Goal: Task Accomplishment & Management: Use online tool/utility

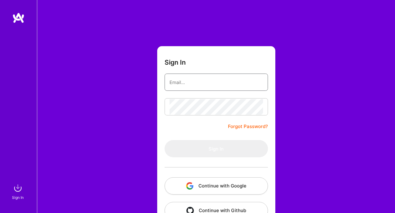
type input "[EMAIL_ADDRESS][DOMAIN_NAME]"
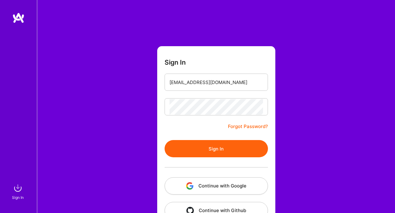
click at [203, 143] on button "Sign In" at bounding box center [215, 148] width 103 height 17
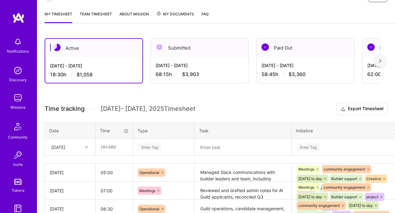
scroll to position [115, 0]
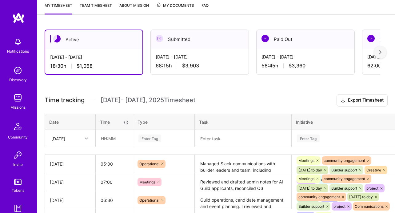
click at [65, 137] on div "[DATE]" at bounding box center [58, 138] width 14 height 6
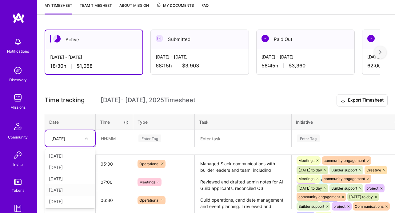
click at [65, 187] on div "[DATE]" at bounding box center [70, 189] width 50 height 11
click at [154, 139] on div "Enter Tag" at bounding box center [163, 138] width 61 height 16
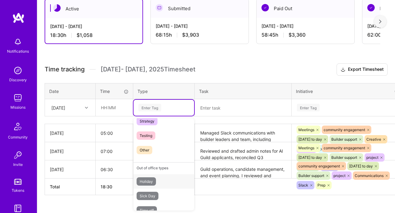
scroll to position [175, 0]
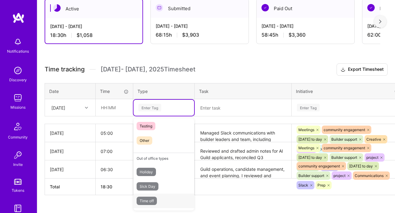
click at [152, 202] on span "Time off" at bounding box center [146, 200] width 20 height 8
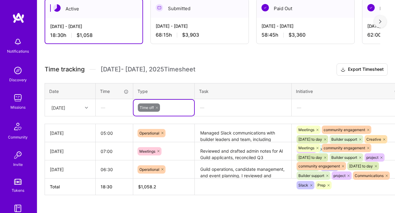
scroll to position [145, 31]
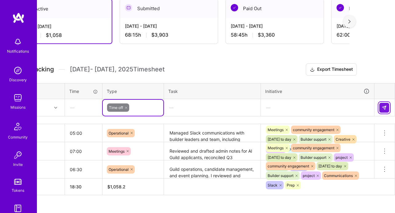
click at [385, 106] on img at bounding box center [383, 107] width 5 height 5
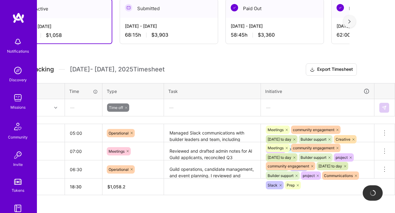
scroll to position [145, 0]
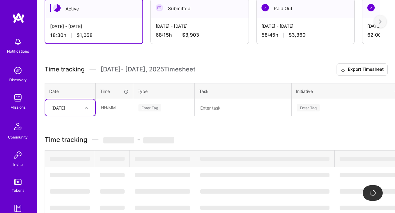
click at [80, 107] on div "[DATE]" at bounding box center [65, 107] width 34 height 10
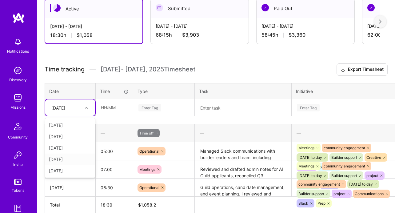
click at [71, 157] on div "[DATE]" at bounding box center [70, 158] width 50 height 11
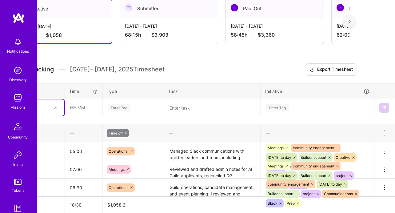
click at [118, 110] on div "Enter Tag" at bounding box center [119, 108] width 23 height 10
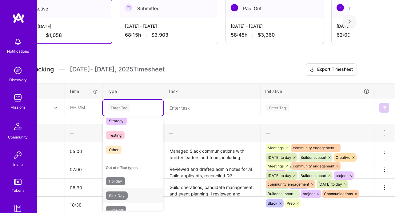
scroll to position [175, 0]
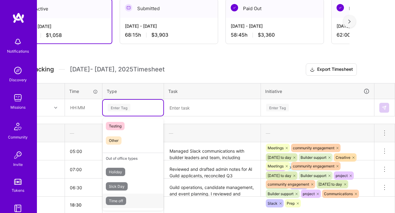
click at [124, 200] on span "Time off" at bounding box center [116, 200] width 20 height 8
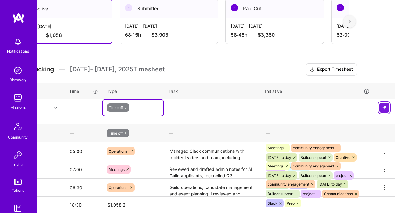
click at [381, 108] on img at bounding box center [383, 107] width 5 height 5
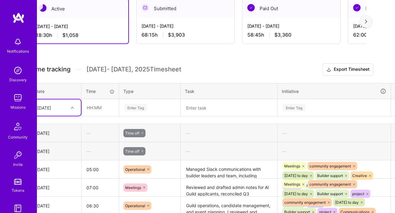
scroll to position [145, 0]
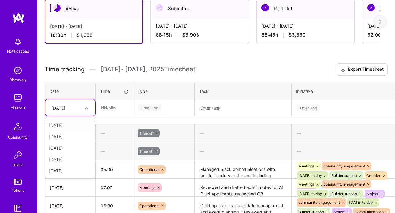
click at [65, 107] on div "[DATE]" at bounding box center [58, 107] width 14 height 6
click at [71, 172] on div "[DATE]" at bounding box center [70, 170] width 50 height 11
click at [94, 106] on div "[DATE]" at bounding box center [70, 107] width 50 height 16
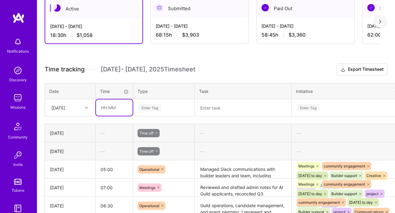
click at [102, 107] on input "text" at bounding box center [114, 107] width 37 height 16
type input "06:00"
click at [157, 108] on div "Enter Tag" at bounding box center [149, 108] width 23 height 10
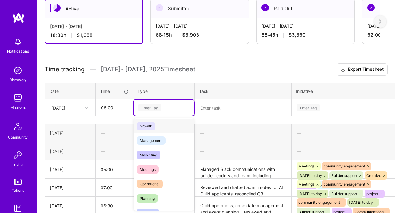
scroll to position [76, 0]
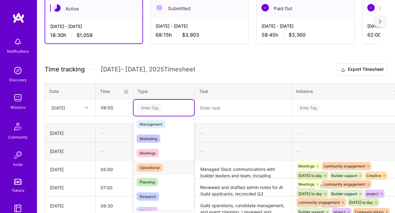
click at [164, 162] on div "Operational" at bounding box center [163, 167] width 61 height 14
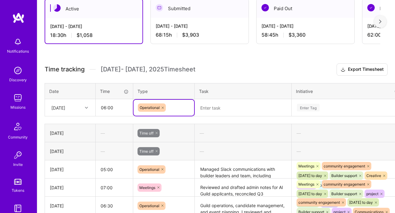
click at [235, 107] on textarea at bounding box center [242, 108] width 95 height 16
paste textarea "managed guild communications and coordinated with builders and leaders on inter…"
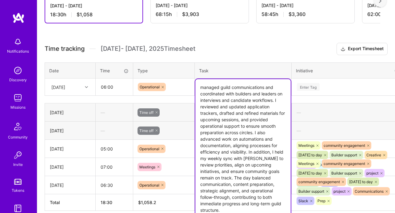
scroll to position [187, 0]
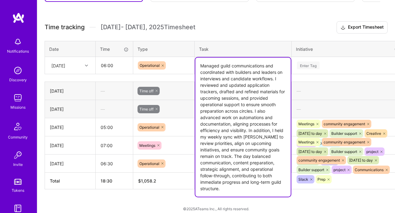
drag, startPoint x: 220, startPoint y: 92, endPoint x: 222, endPoint y: 107, distance: 14.8
click at [222, 107] on textarea "Managed guild communications and coordinated with builders and leaders on inter…" at bounding box center [242, 126] width 95 height 139
drag, startPoint x: 236, startPoint y: 100, endPoint x: 236, endPoint y: 113, distance: 12.9
click at [236, 113] on textarea "Managed guild communications and coordinated with builders and leaders on inter…" at bounding box center [242, 126] width 95 height 139
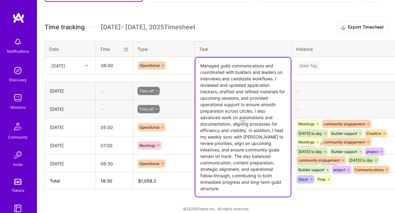
click at [236, 113] on textarea "Managed guild communications and coordinated with builders and leaders on inter…" at bounding box center [242, 126] width 95 height 139
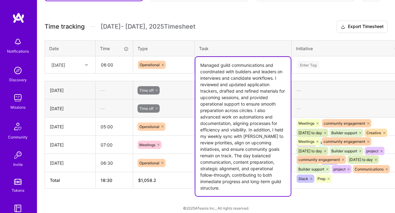
drag, startPoint x: 199, startPoint y: 109, endPoint x: 210, endPoint y: 127, distance: 21.8
click at [210, 127] on textarea "Managed guild communications and coordinated with builders and leaders on inter…" at bounding box center [242, 126] width 95 height 139
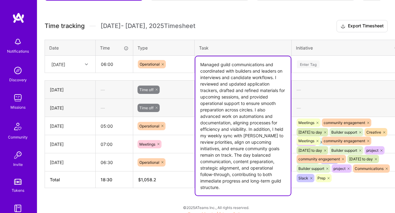
drag, startPoint x: 235, startPoint y: 123, endPoint x: 235, endPoint y: 138, distance: 14.8
click at [235, 138] on textarea "Managed guild communications and coordinated with builders and leaders on inter…" at bounding box center [242, 125] width 95 height 139
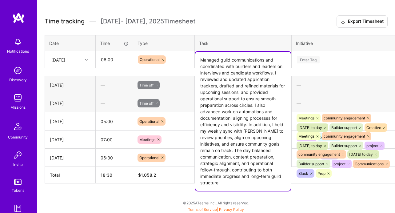
scroll to position [194, 0]
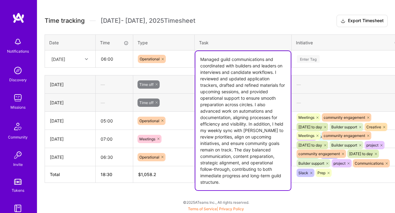
drag, startPoint x: 211, startPoint y: 150, endPoint x: 259, endPoint y: 178, distance: 55.1
click at [259, 178] on textarea "Managed guild communications and coordinated with builders and leaders on inter…" at bounding box center [242, 120] width 95 height 139
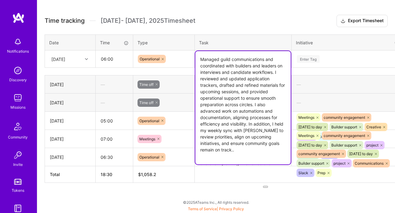
click at [229, 150] on textarea "Managed guild communications and coordinated with builders and leaders on inter…" at bounding box center [242, 107] width 95 height 113
type textarea "Managed guild communications and coordinated with builders and leaders on inter…"
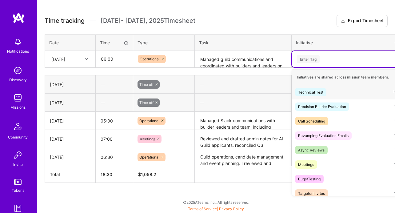
click at [339, 60] on div "Enter Tag" at bounding box center [348, 59] width 104 height 8
click at [326, 167] on div "Meetings Hide" at bounding box center [348, 164] width 112 height 14
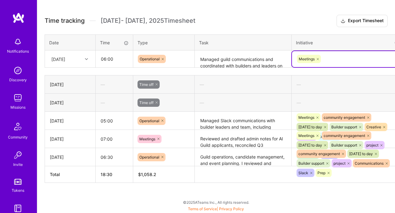
click at [355, 57] on div "Meetings" at bounding box center [348, 59] width 104 height 10
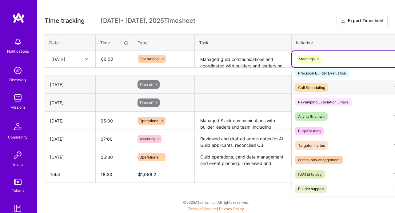
scroll to position [49, 0]
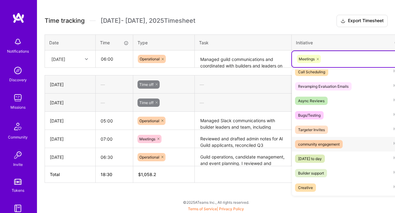
click at [331, 142] on div "community engagement" at bounding box center [318, 144] width 41 height 6
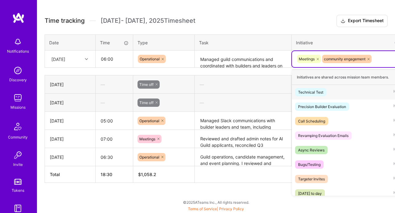
click at [377, 54] on div "Meetings community engagement" at bounding box center [348, 59] width 104 height 10
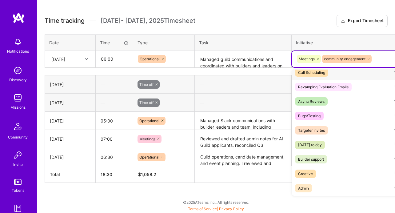
scroll to position [53, 0]
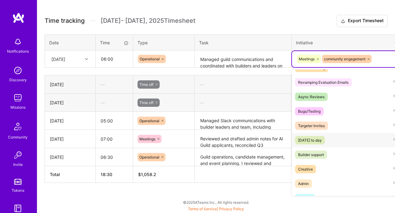
click at [321, 143] on div "[DATE] to day" at bounding box center [310, 140] width 24 height 6
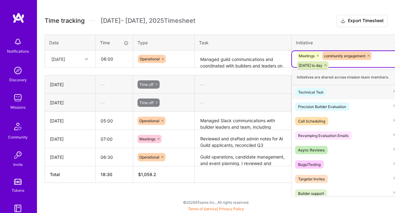
click at [378, 62] on div "Meetings community engagement [DATE] to day" at bounding box center [348, 60] width 104 height 19
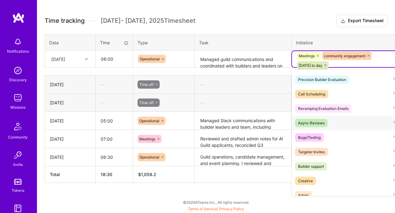
scroll to position [33, 0]
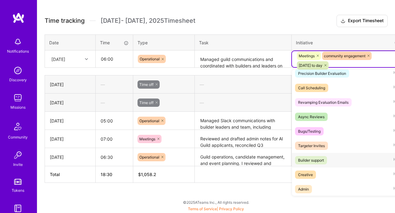
click at [314, 160] on div "Builder support" at bounding box center [311, 160] width 26 height 6
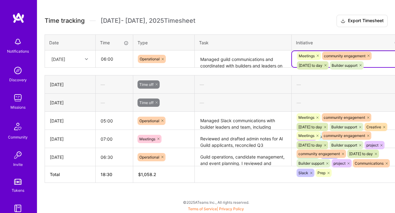
click at [386, 57] on div "Meetings community engagement [DATE] to day Builder support" at bounding box center [348, 60] width 104 height 19
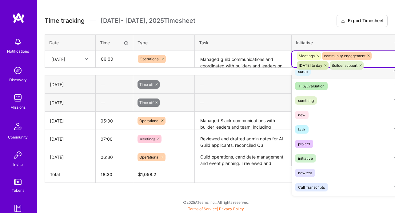
scroll to position [222, 0]
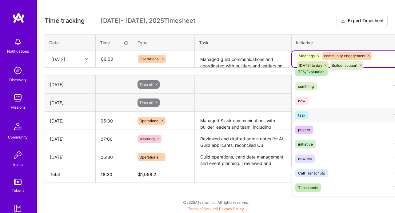
click at [313, 113] on div "task Hide" at bounding box center [348, 115] width 112 height 14
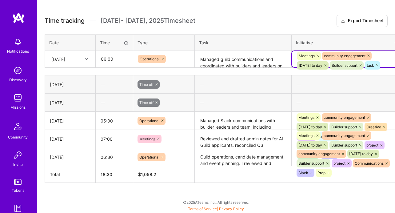
click at [381, 55] on div "Meetings community engagement [DATE] to day Builder support task" at bounding box center [348, 60] width 104 height 19
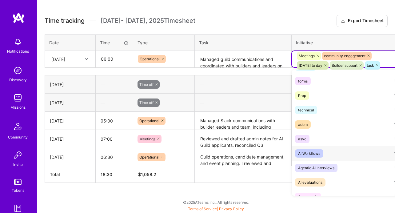
scroll to position [727, 0]
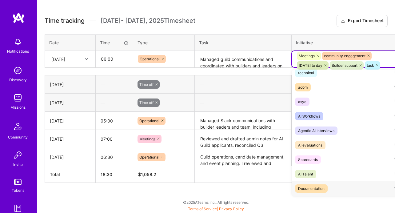
click at [325, 190] on span "Documentation" at bounding box center [311, 188] width 33 height 8
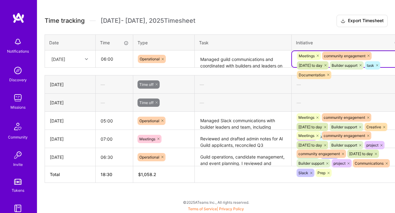
scroll to position [194, 31]
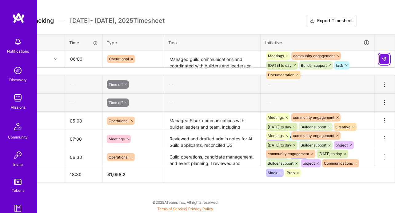
click at [384, 58] on img at bounding box center [383, 59] width 5 height 5
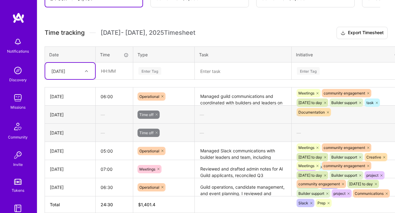
scroll to position [183, 0]
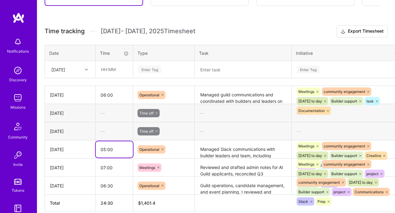
click at [109, 149] on input "05:00" at bounding box center [114, 149] width 37 height 16
click at [105, 149] on input "05:00" at bounding box center [114, 149] width 37 height 16
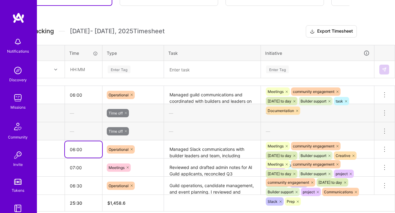
type input "06:00"
click at [175, 152] on textarea "Managed Slack communications with builder leaders and team, including schedulin…" at bounding box center [211, 149] width 95 height 17
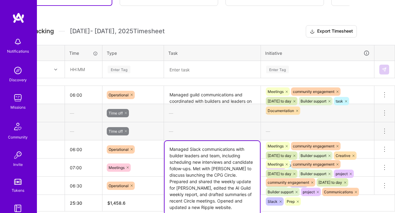
scroll to position [184, 31]
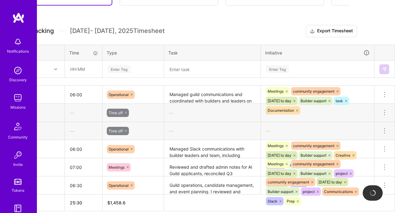
click at [78, 128] on div "—" at bounding box center [83, 131] width 37 height 16
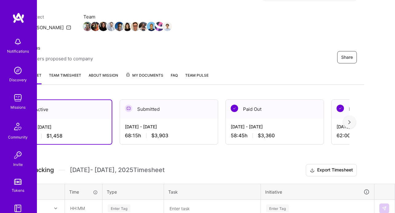
scroll to position [44, 31]
